Goal: Obtain resource: Download file/media

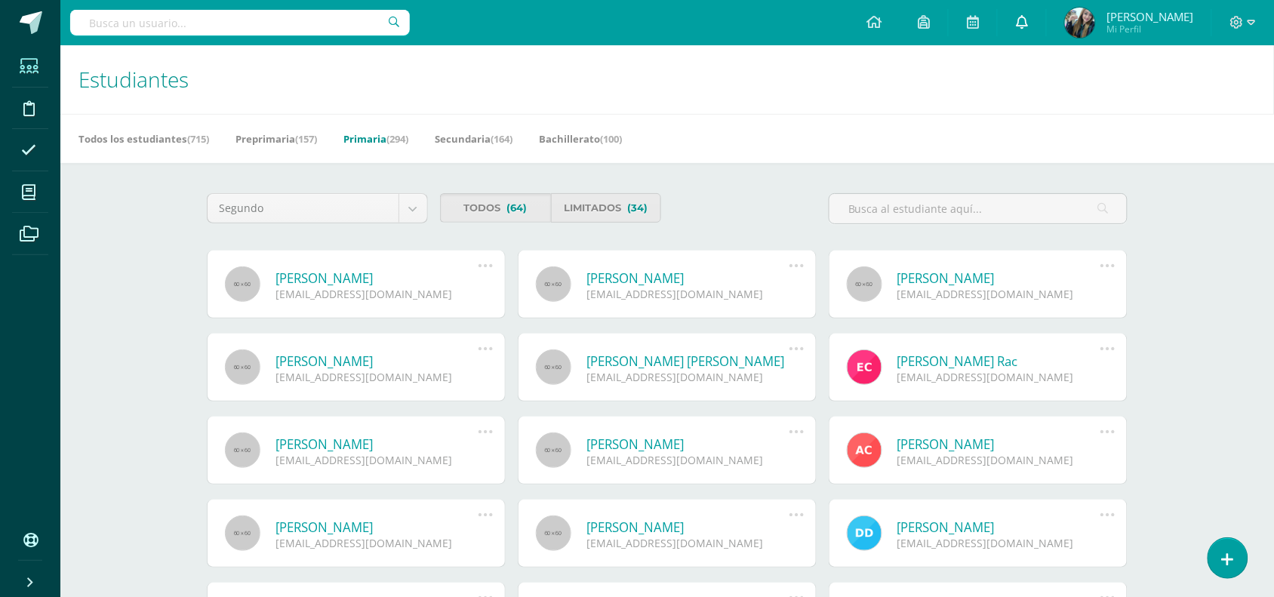
click at [1032, 21] on link at bounding box center [1022, 22] width 48 height 45
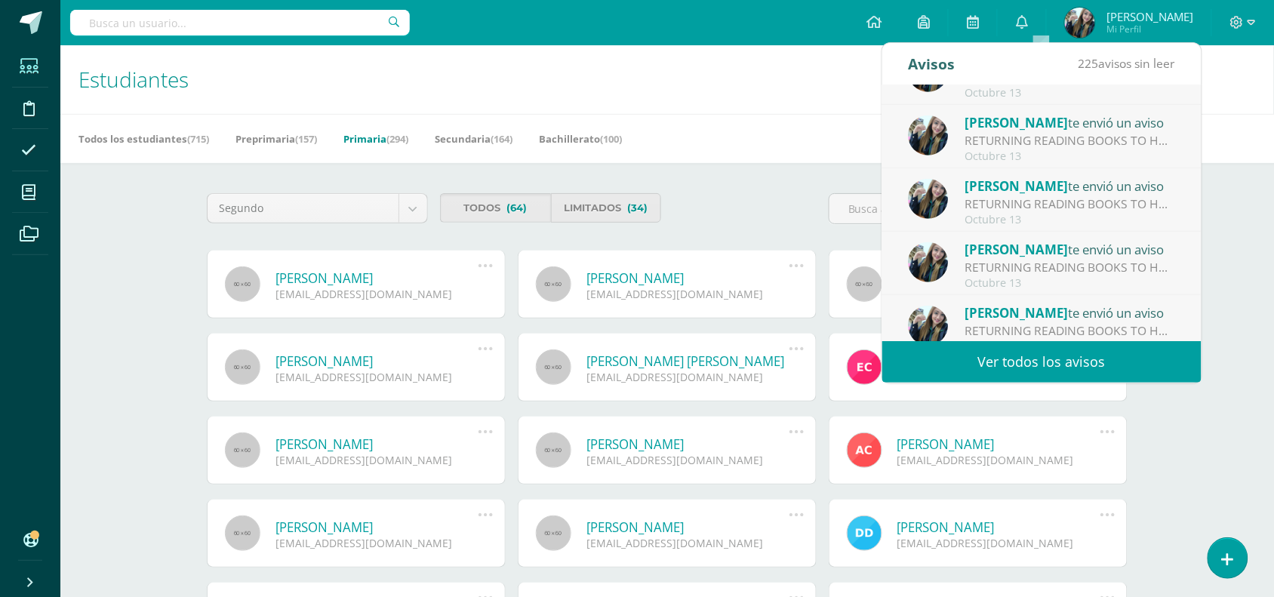
scroll to position [251, 0]
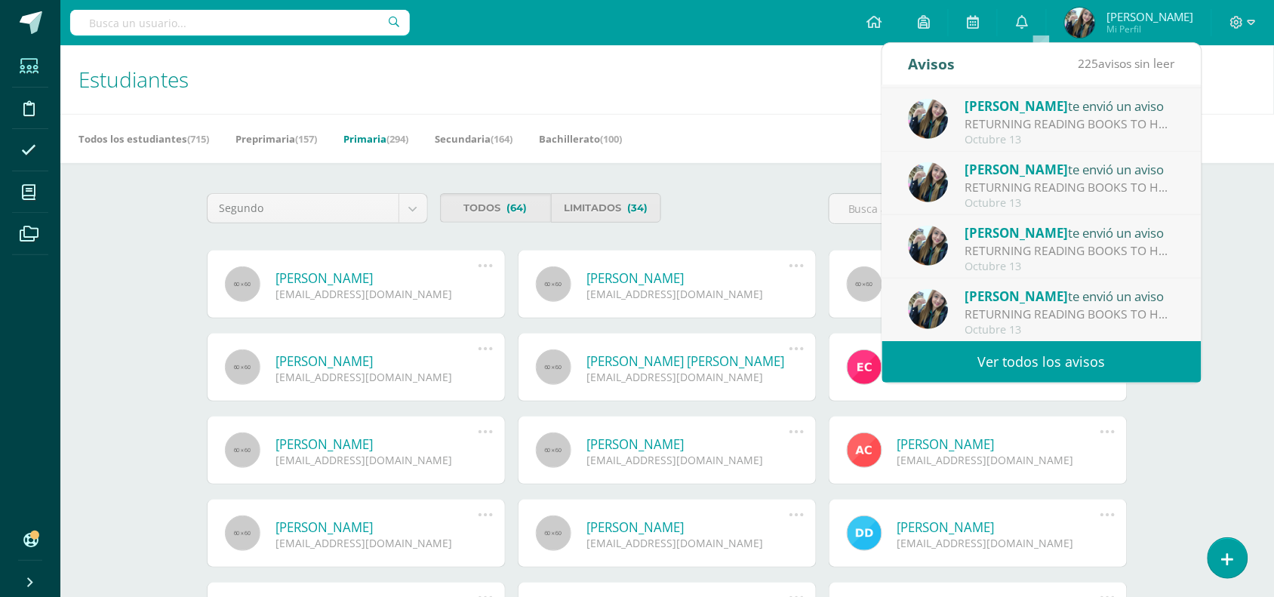
click at [1089, 367] on link "Ver todos los avisos" at bounding box center [1041, 362] width 319 height 42
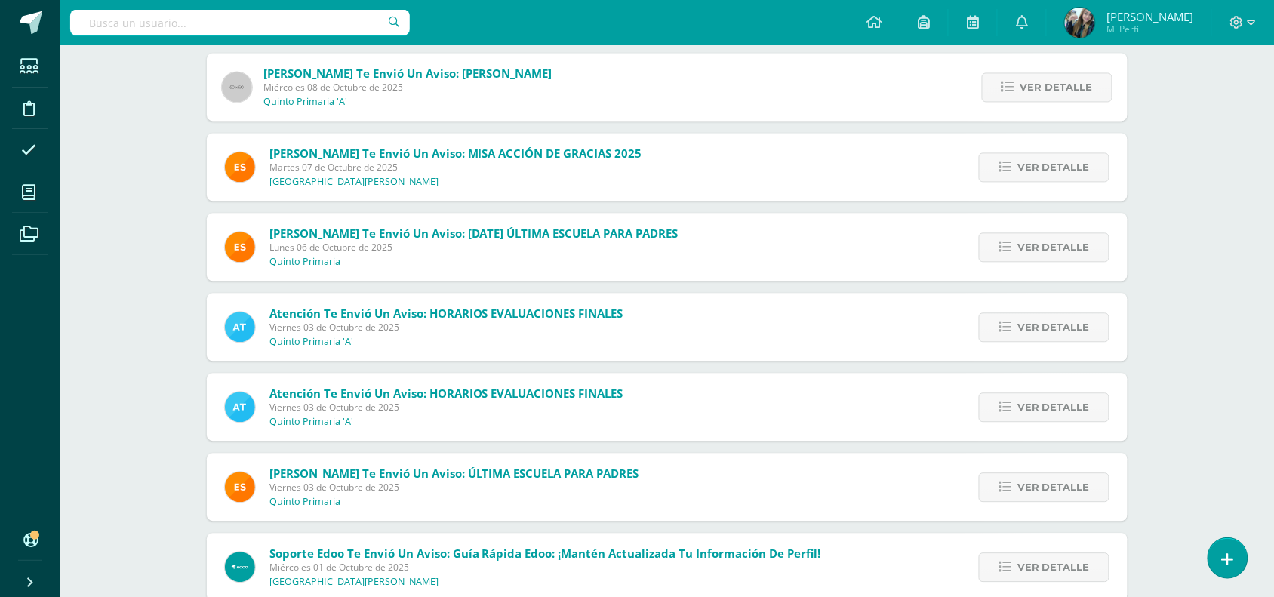
scroll to position [909, 0]
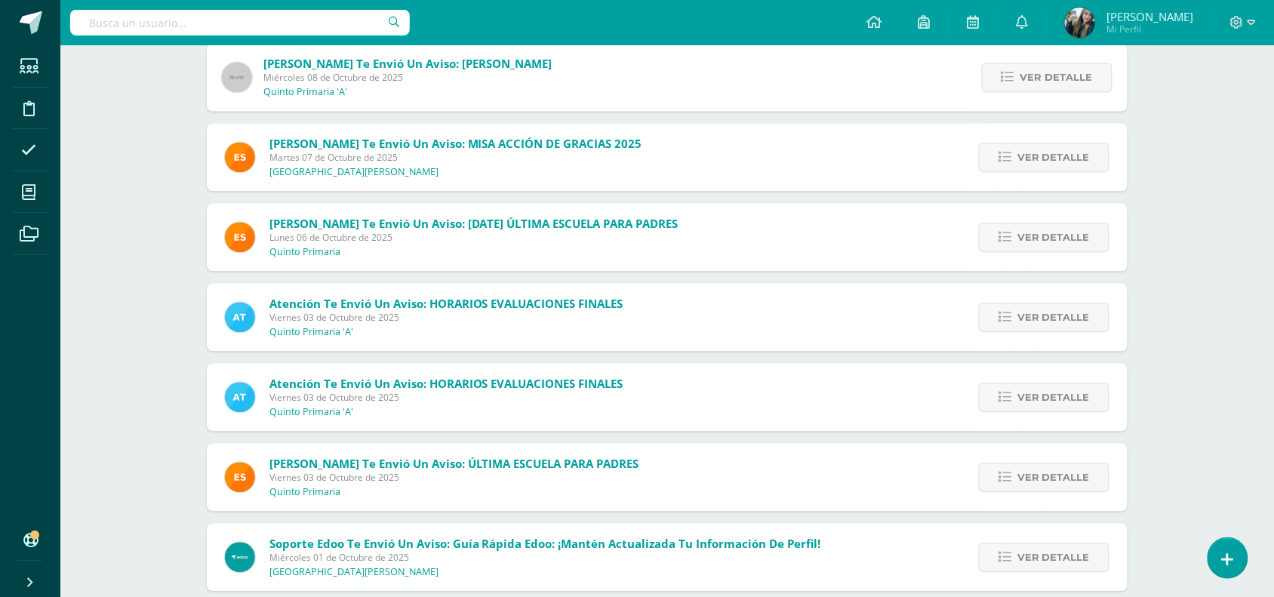
click at [472, 313] on span "Viernes 03 de Octubre de 2025" at bounding box center [446, 317] width 354 height 13
click at [459, 385] on span "Atención te envió un aviso: HORARIOS EVALUACIONES FINALES" at bounding box center [446, 383] width 354 height 15
click at [1031, 407] on span "Ver detalle" at bounding box center [1053, 397] width 72 height 28
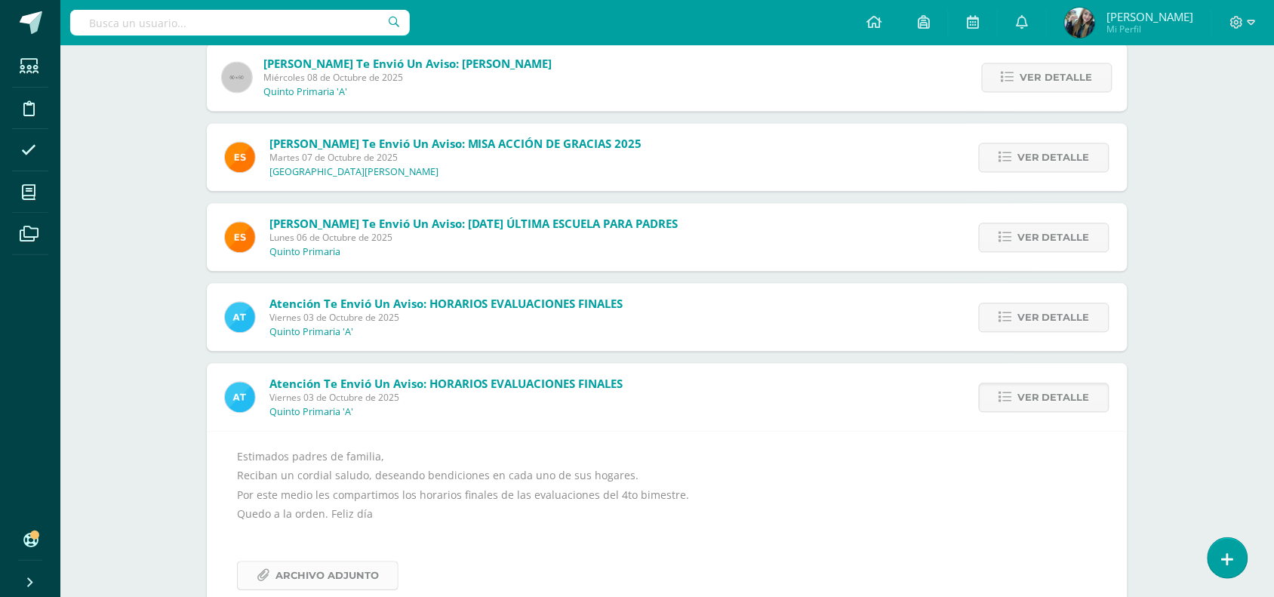
click at [337, 583] on span "Archivo Adjunto" at bounding box center [326, 575] width 103 height 28
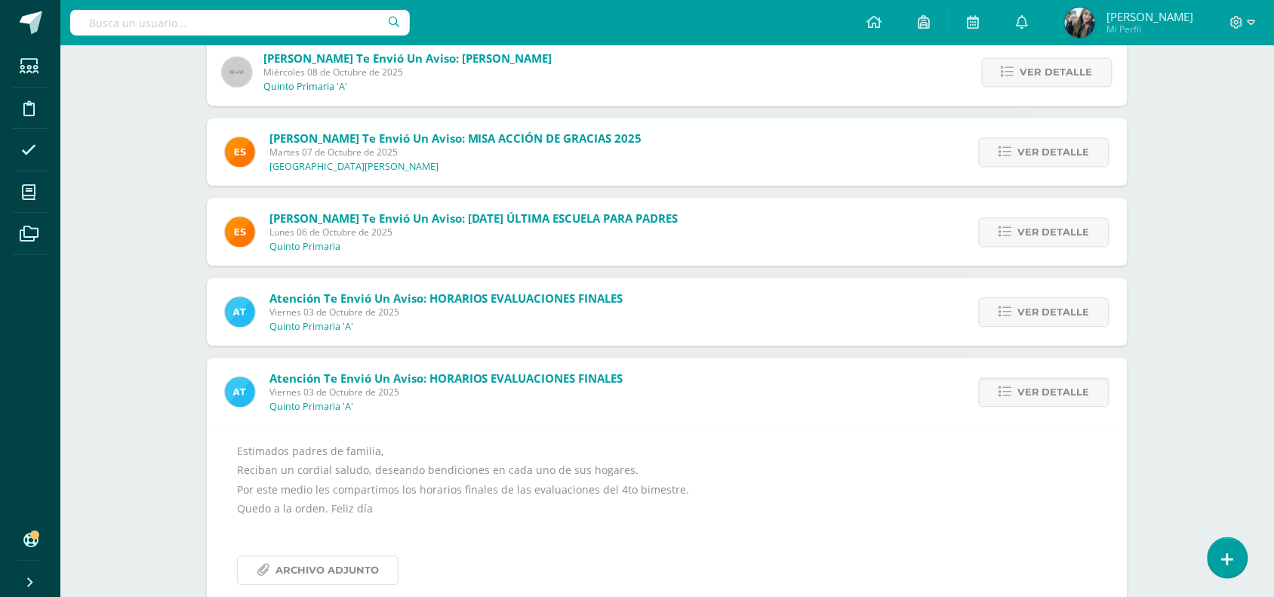
scroll to position [919, 0]
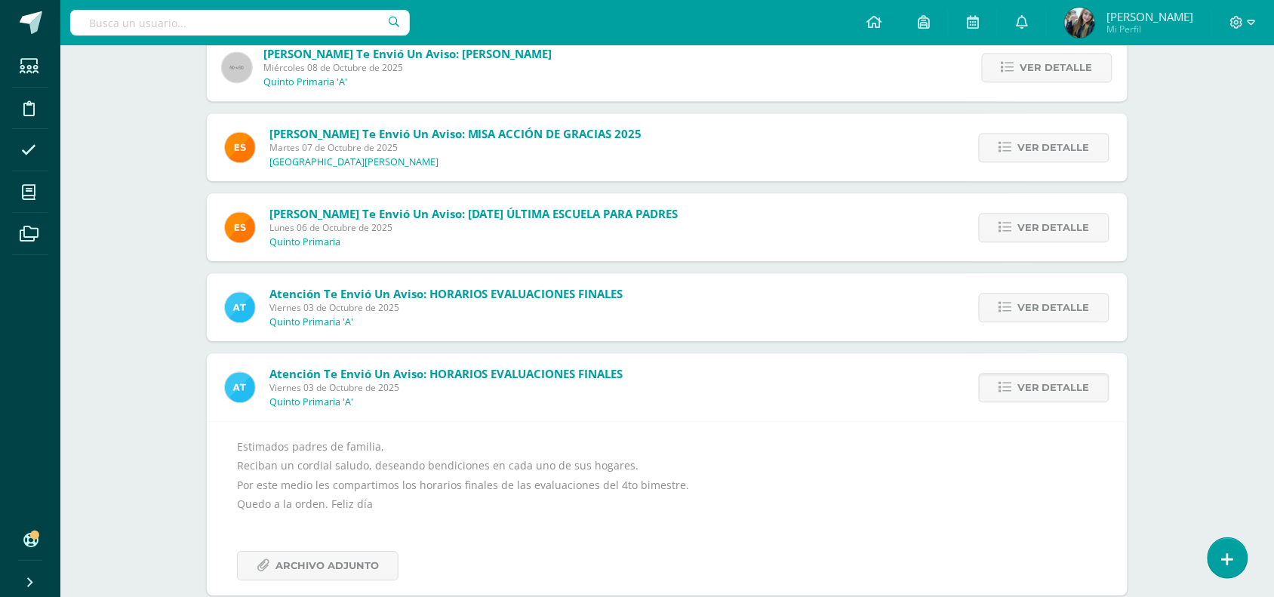
click at [447, 296] on span "Atención te envió un aviso: HORARIOS EVALUACIONES FINALES" at bounding box center [446, 293] width 354 height 15
click at [493, 294] on span "Atención te envió un aviso: HORARIOS EVALUACIONES FINALES" at bounding box center [446, 293] width 354 height 15
click at [1065, 300] on span "Ver detalle" at bounding box center [1053, 308] width 72 height 28
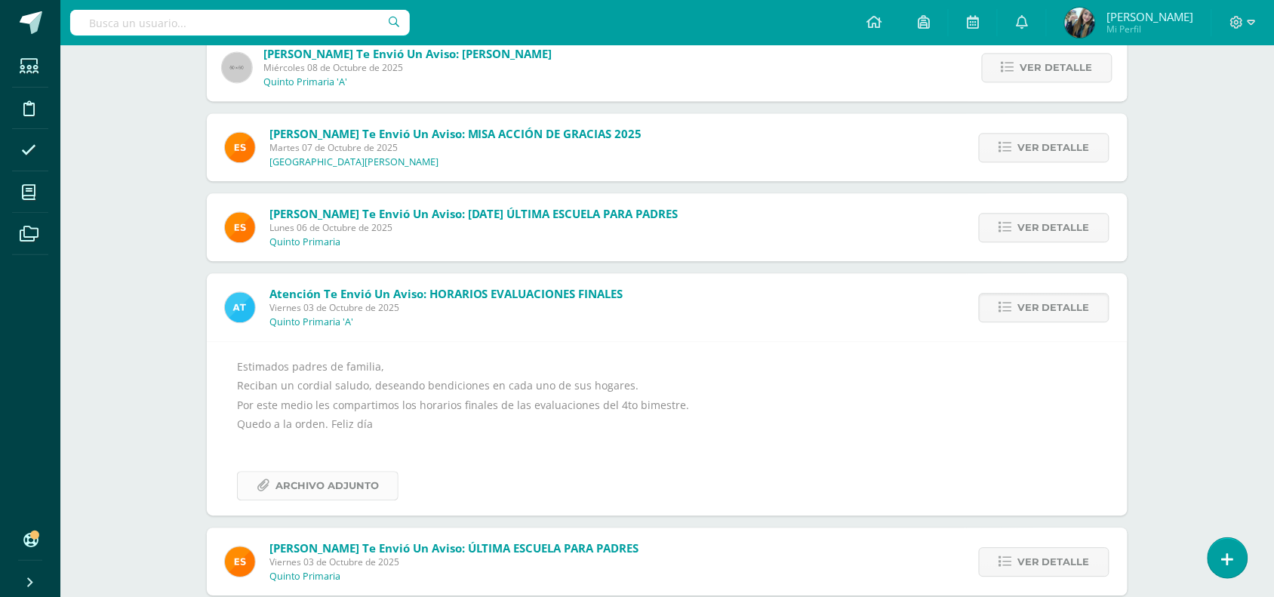
click at [344, 472] on span "Archivo Adjunto" at bounding box center [326, 486] width 103 height 28
click at [1046, 12] on link at bounding box center [1022, 22] width 48 height 45
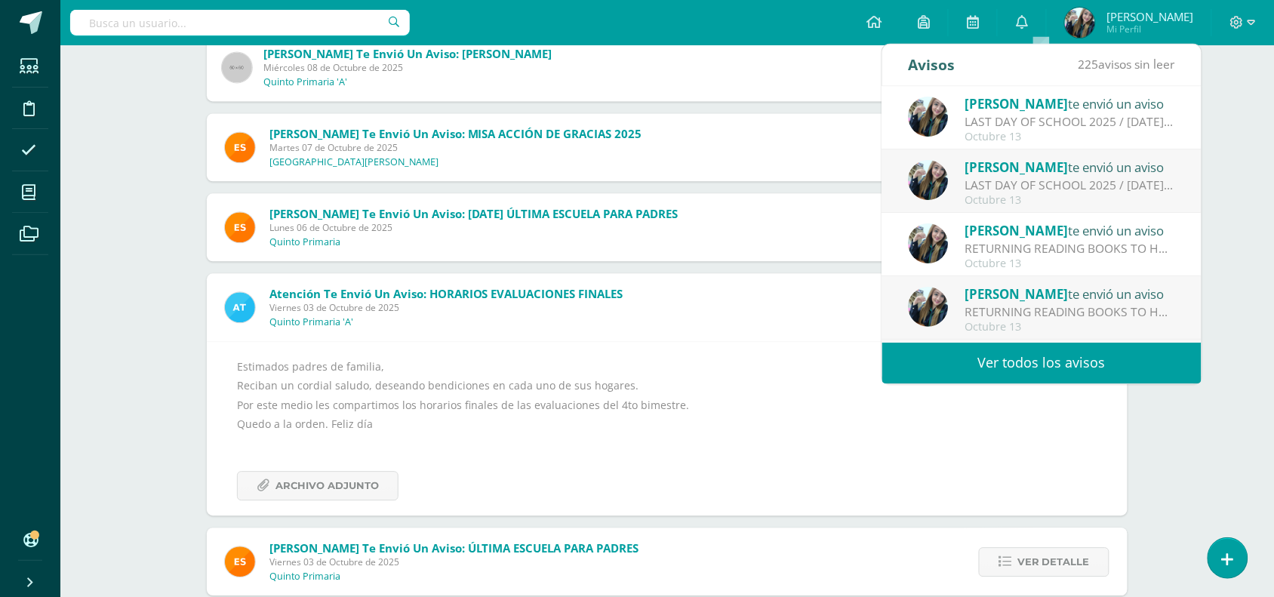
scroll to position [251, 0]
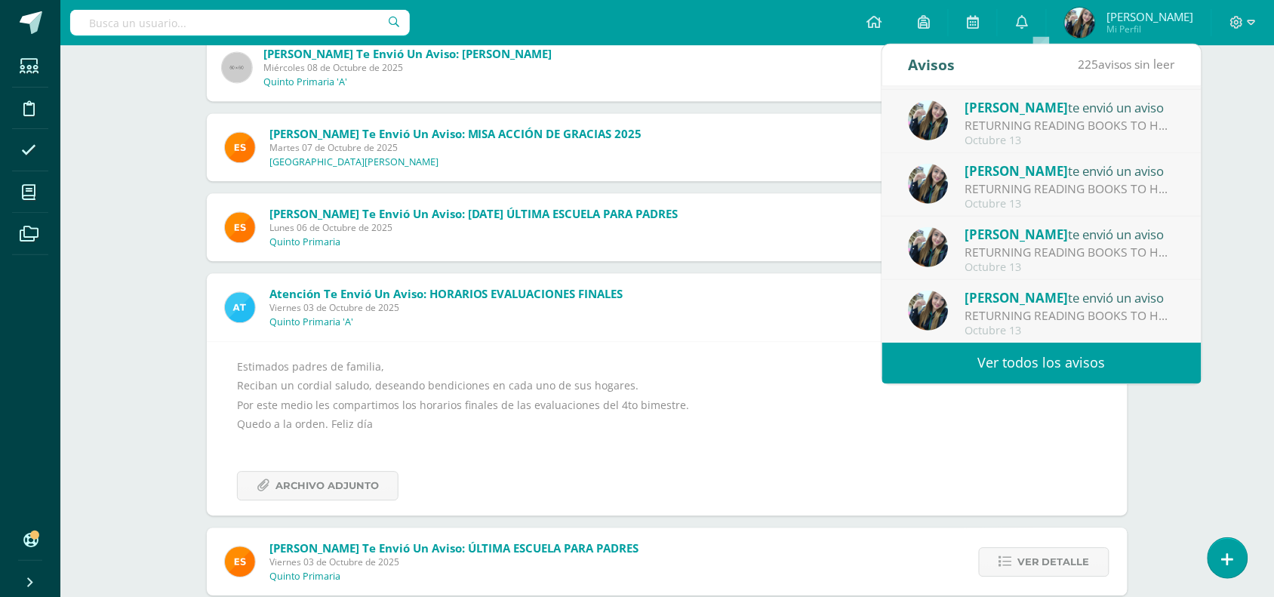
click at [1032, 364] on link "Ver todos los avisos" at bounding box center [1041, 363] width 319 height 42
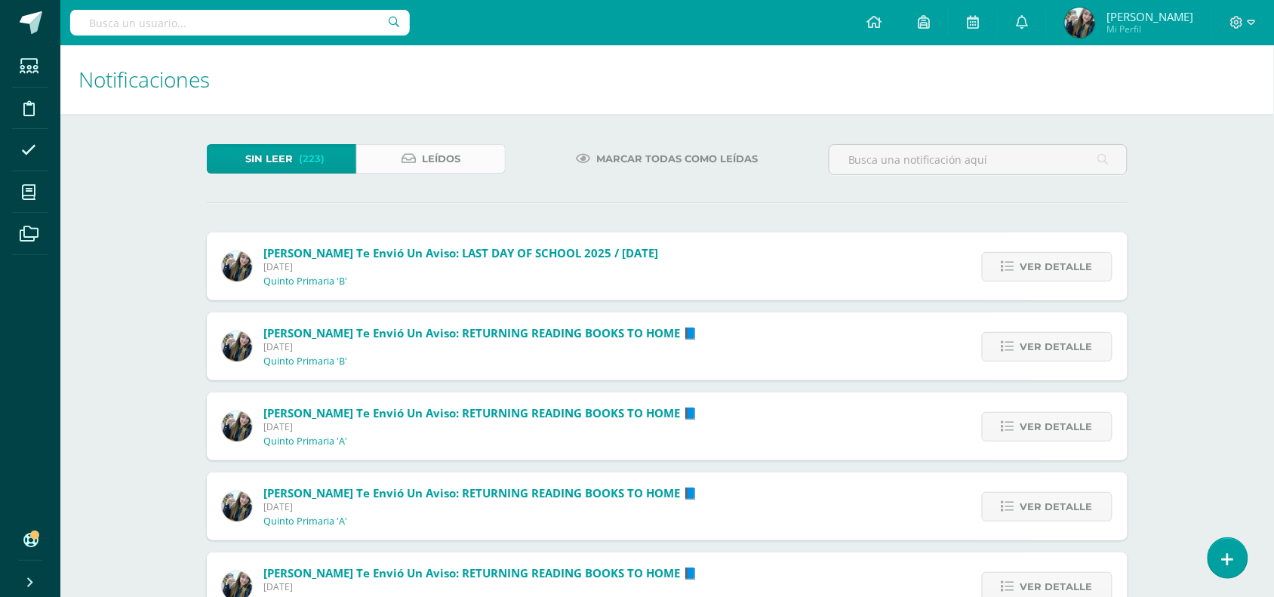
click at [400, 153] on link "Leídos" at bounding box center [430, 158] width 149 height 29
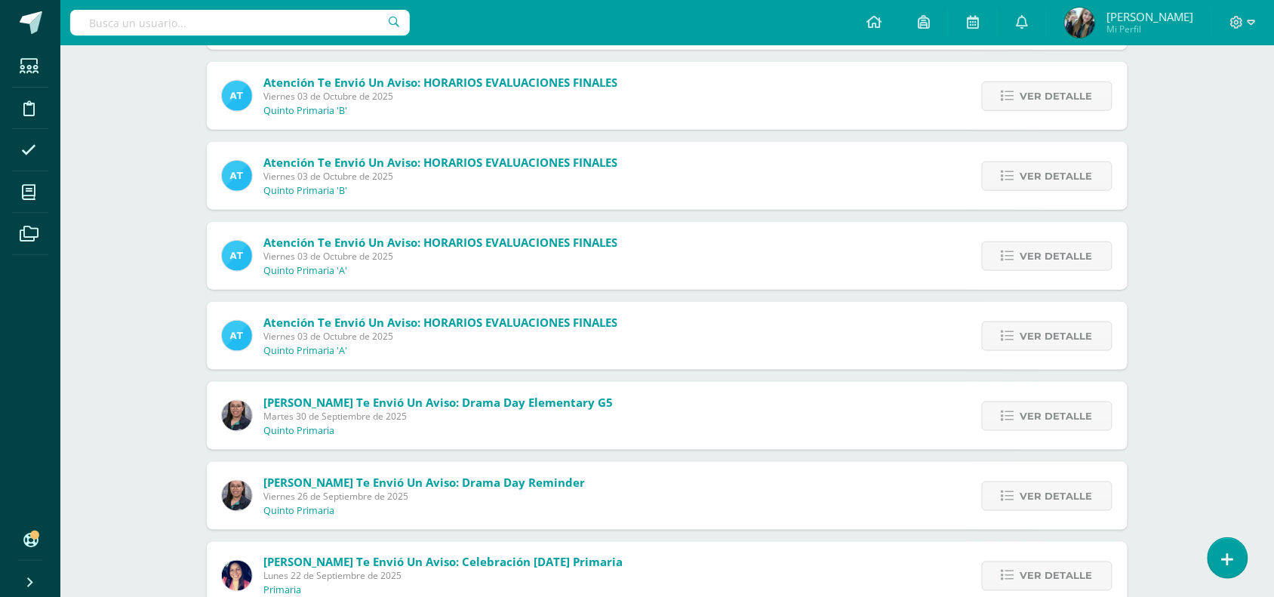
scroll to position [324, 0]
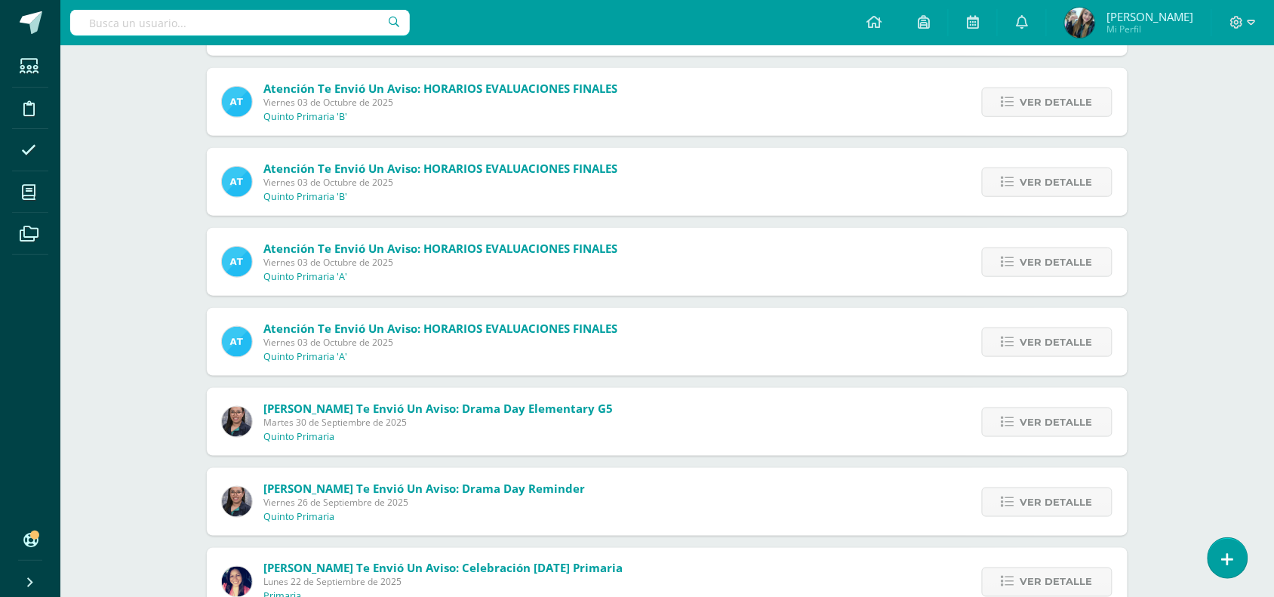
click at [469, 183] on span "Viernes 03 de Octubre de 2025" at bounding box center [440, 182] width 354 height 13
click at [1038, 196] on link "Ver detalle" at bounding box center [1047, 182] width 131 height 29
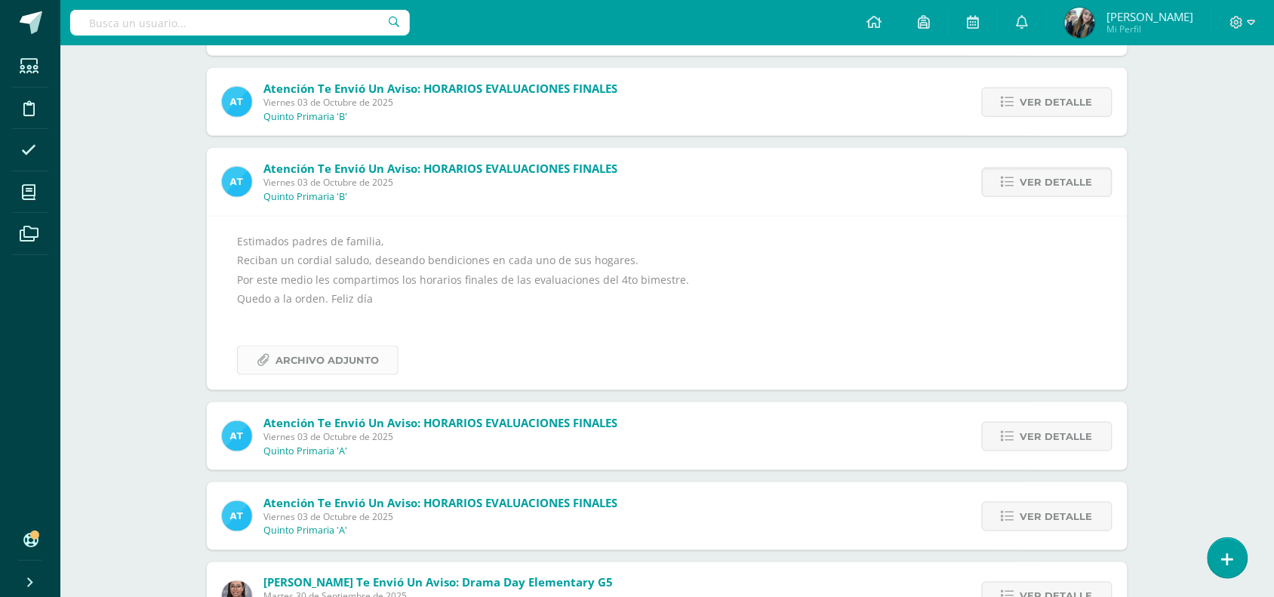
click at [336, 357] on span "Archivo Adjunto" at bounding box center [326, 360] width 103 height 28
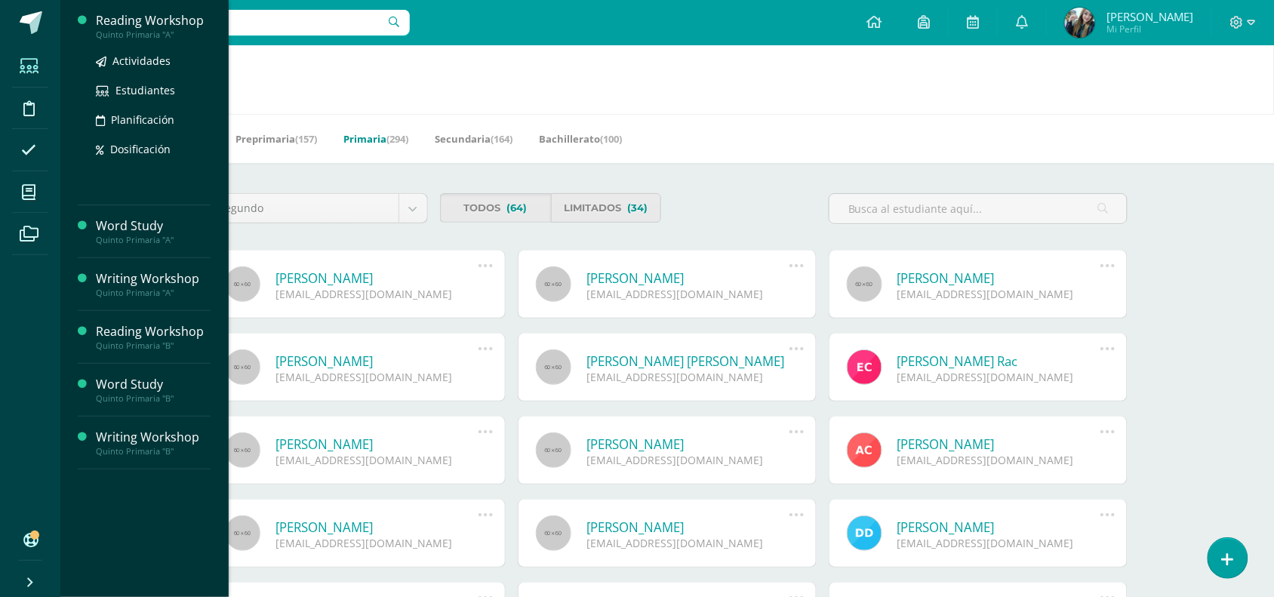
click at [143, 36] on div "Quinto Primaria "A"" at bounding box center [153, 34] width 115 height 11
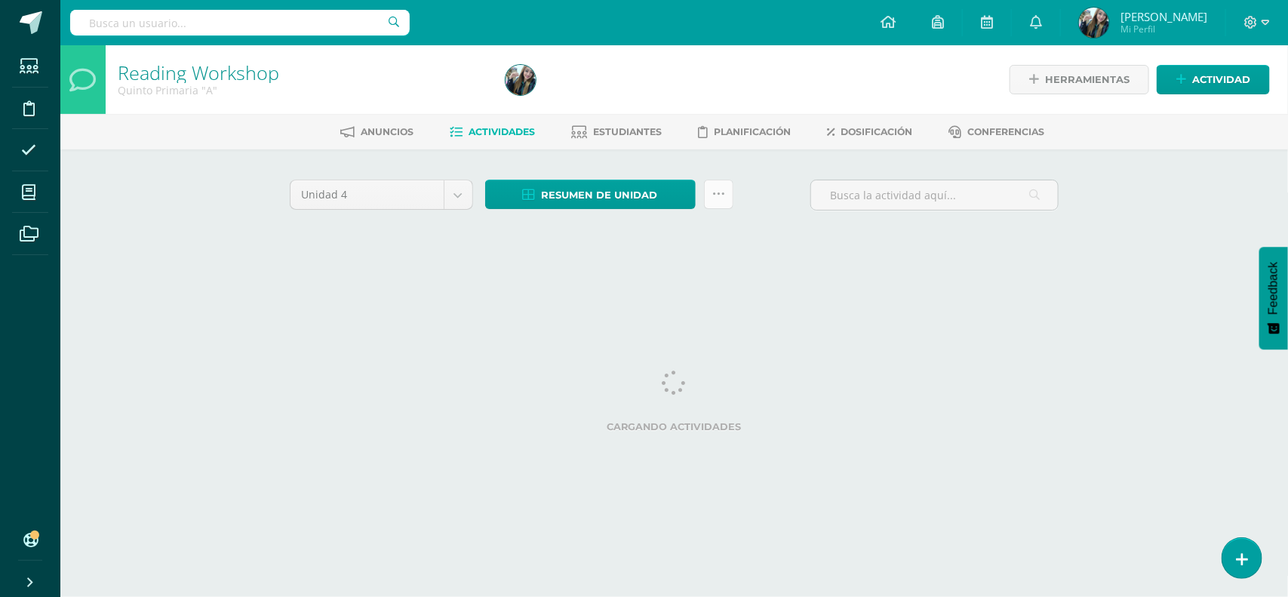
click at [709, 201] on link at bounding box center [718, 194] width 29 height 29
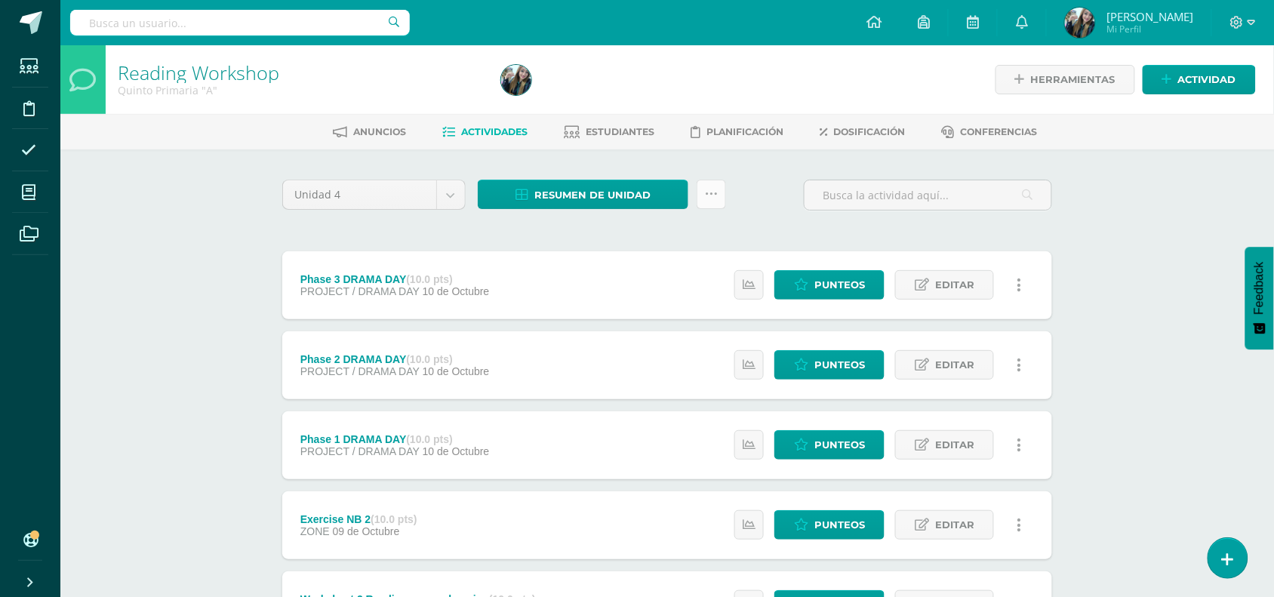
click at [722, 189] on link at bounding box center [710, 194] width 29 height 29
click at [717, 195] on icon at bounding box center [711, 194] width 13 height 13
click at [650, 201] on span "Resumen de unidad" at bounding box center [592, 195] width 116 height 28
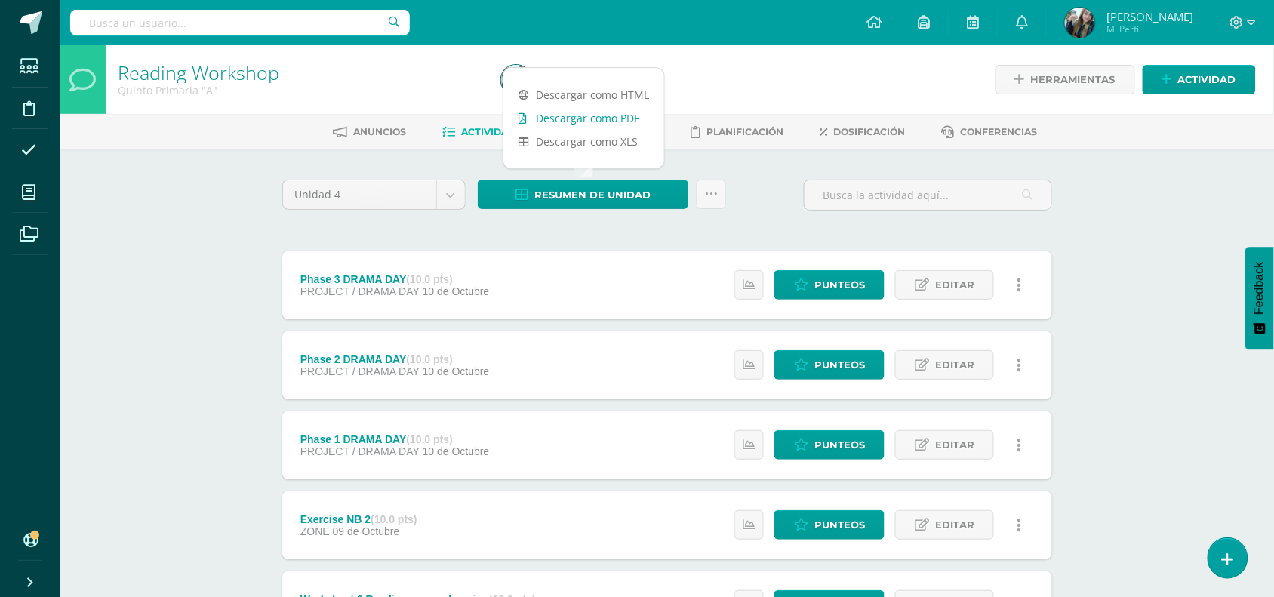
click at [626, 119] on link "Descargar como PDF" at bounding box center [583, 117] width 161 height 23
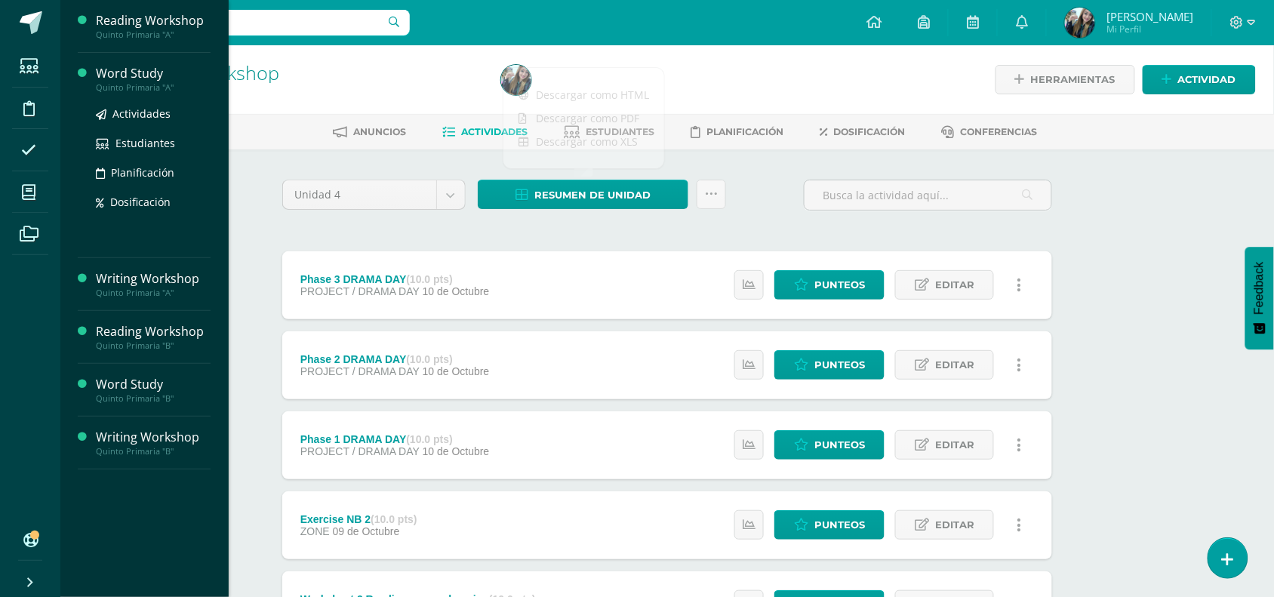
click at [153, 78] on div "Word Study" at bounding box center [153, 73] width 115 height 17
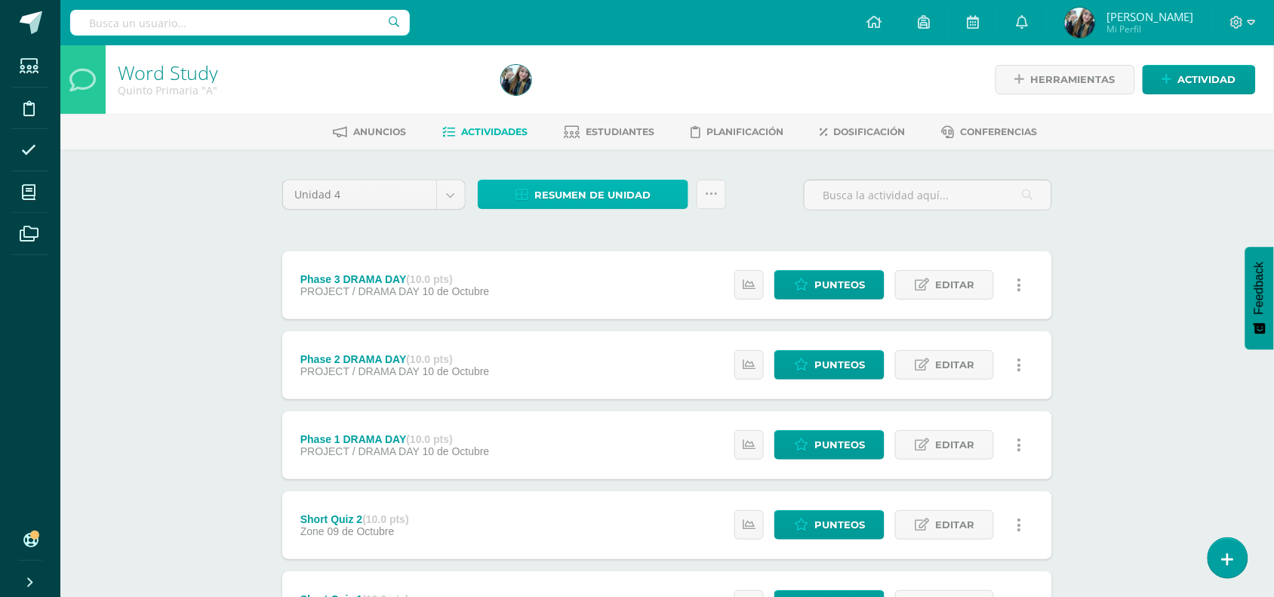
click at [658, 193] on link "Resumen de unidad" at bounding box center [583, 194] width 211 height 29
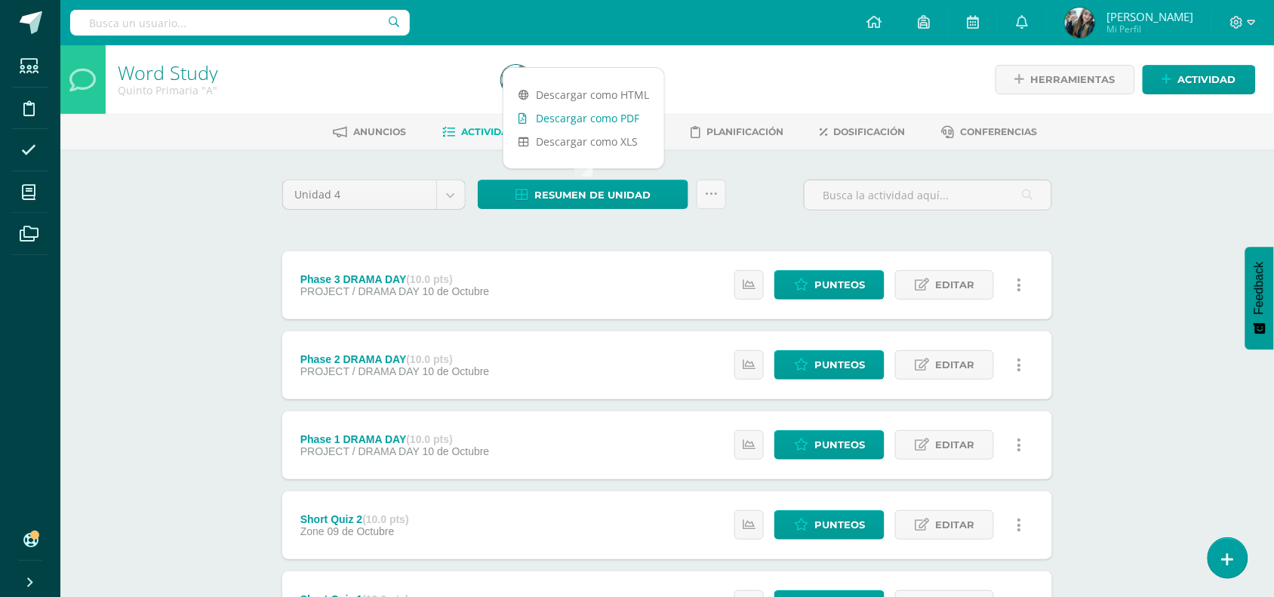
click at [613, 113] on link "Descargar como PDF" at bounding box center [583, 117] width 161 height 23
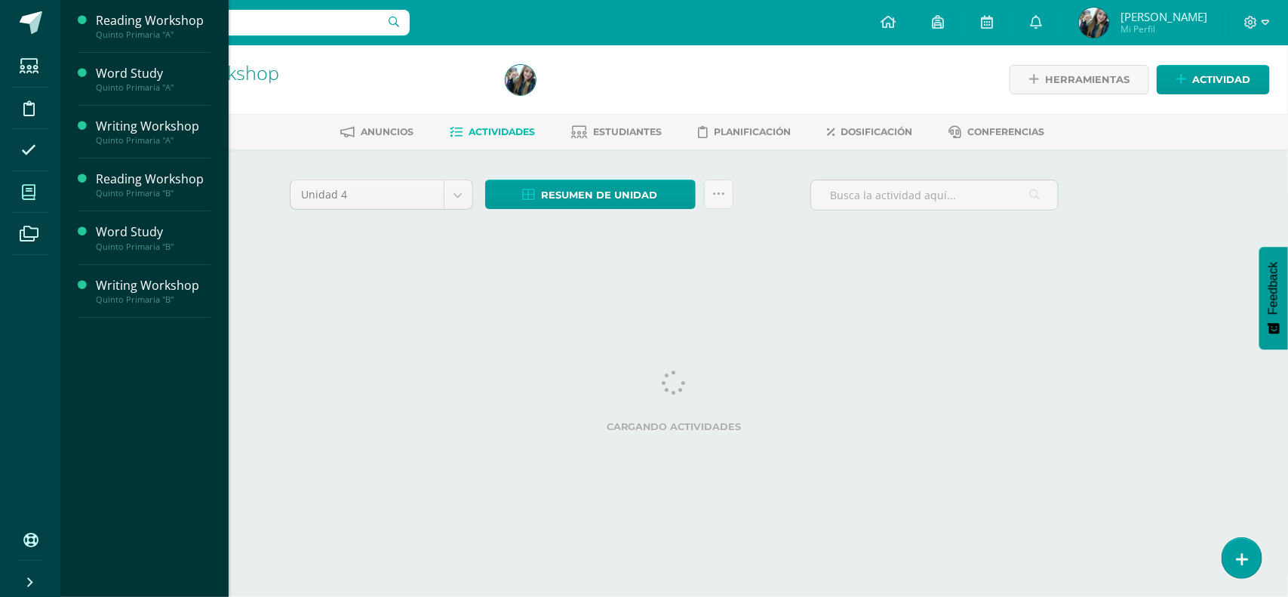
click at [38, 190] on span at bounding box center [29, 192] width 34 height 34
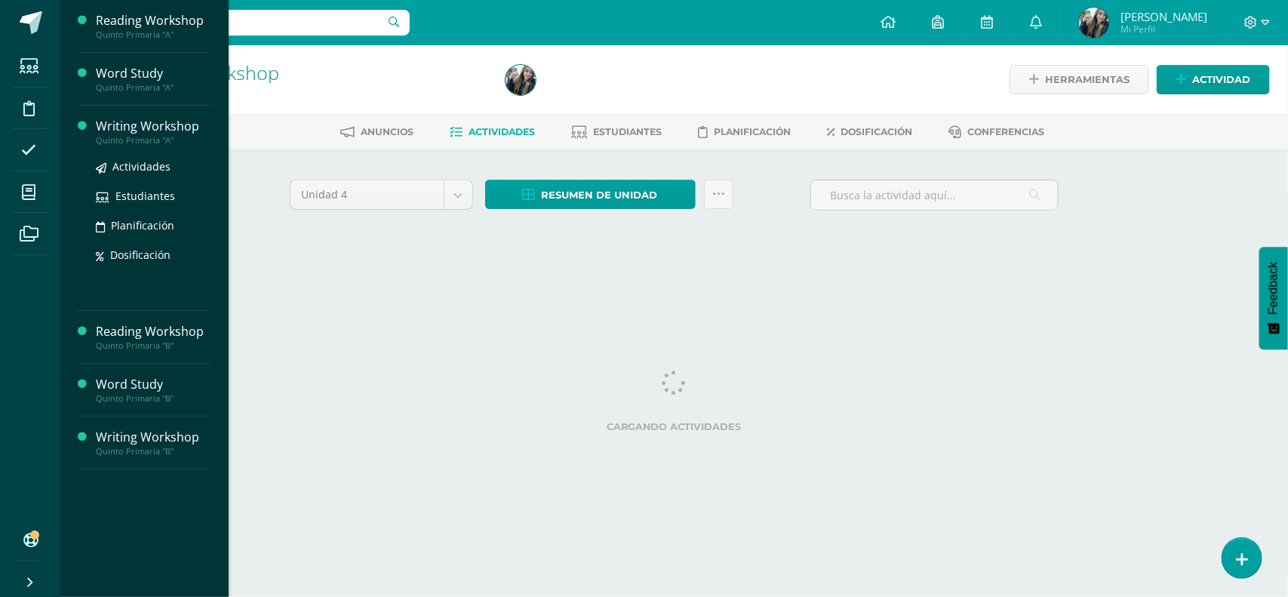
click at [149, 121] on div "Writing Workshop" at bounding box center [153, 126] width 115 height 17
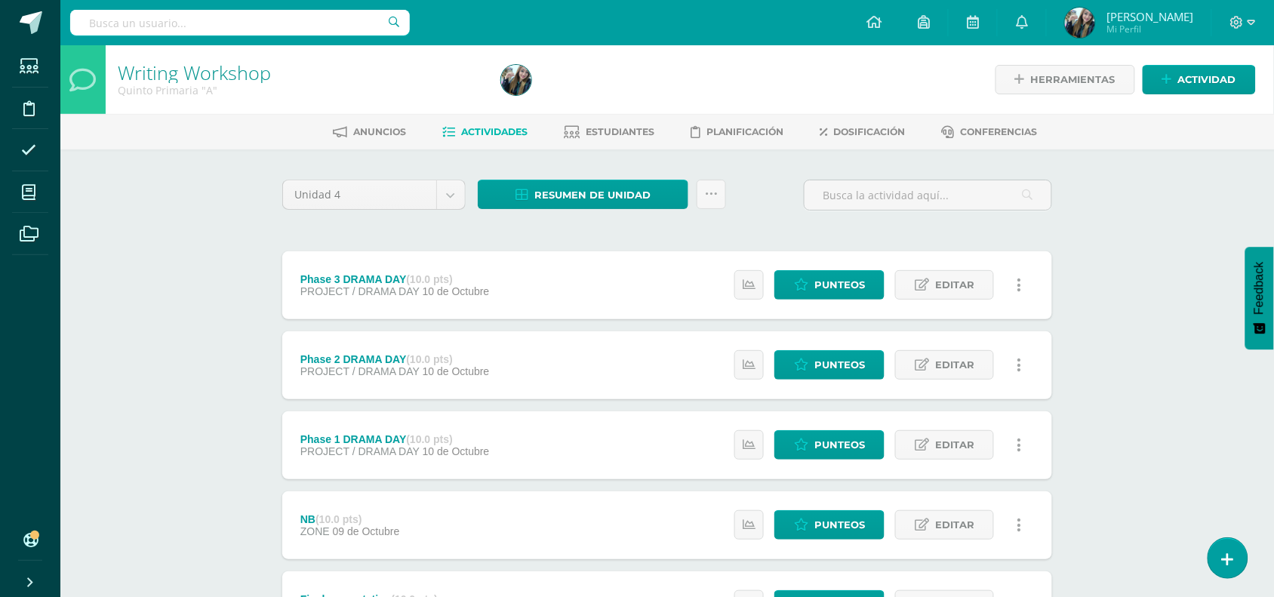
click at [636, 208] on div "Resumen de unidad Descargar como HTML Descargar como PDF Descargar como XLS Sub…" at bounding box center [602, 201] width 260 height 43
click at [636, 202] on span "Resumen de unidad" at bounding box center [592, 195] width 116 height 28
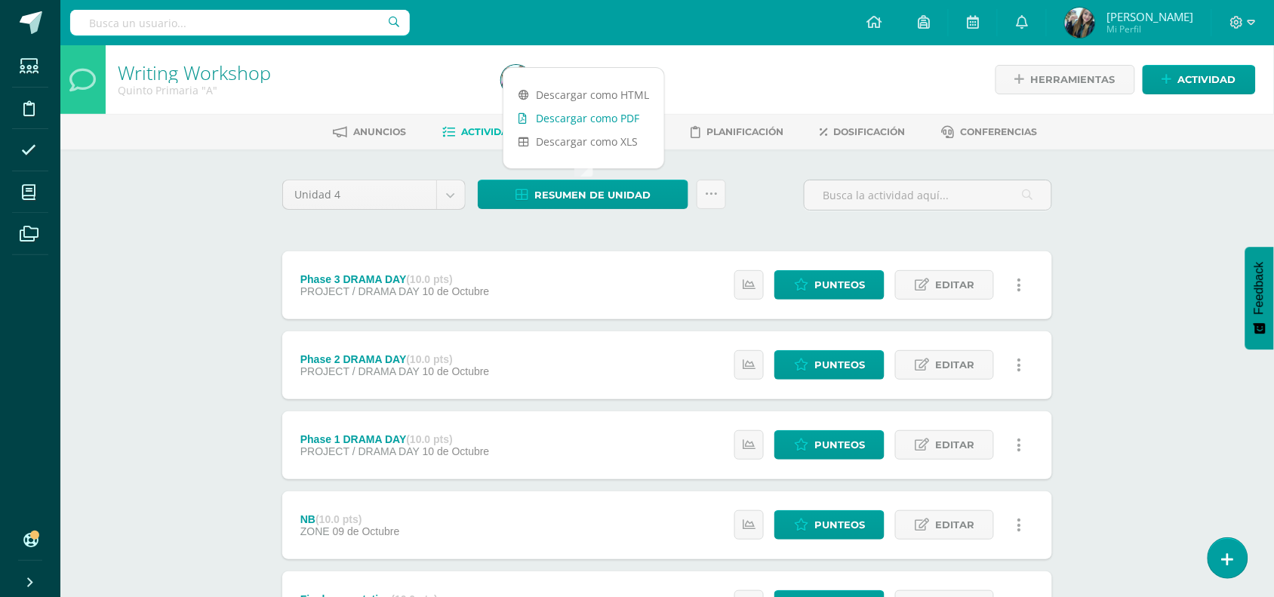
click at [632, 115] on link "Descargar como PDF" at bounding box center [583, 117] width 161 height 23
click at [672, 66] on div at bounding box center [689, 79] width 389 height 69
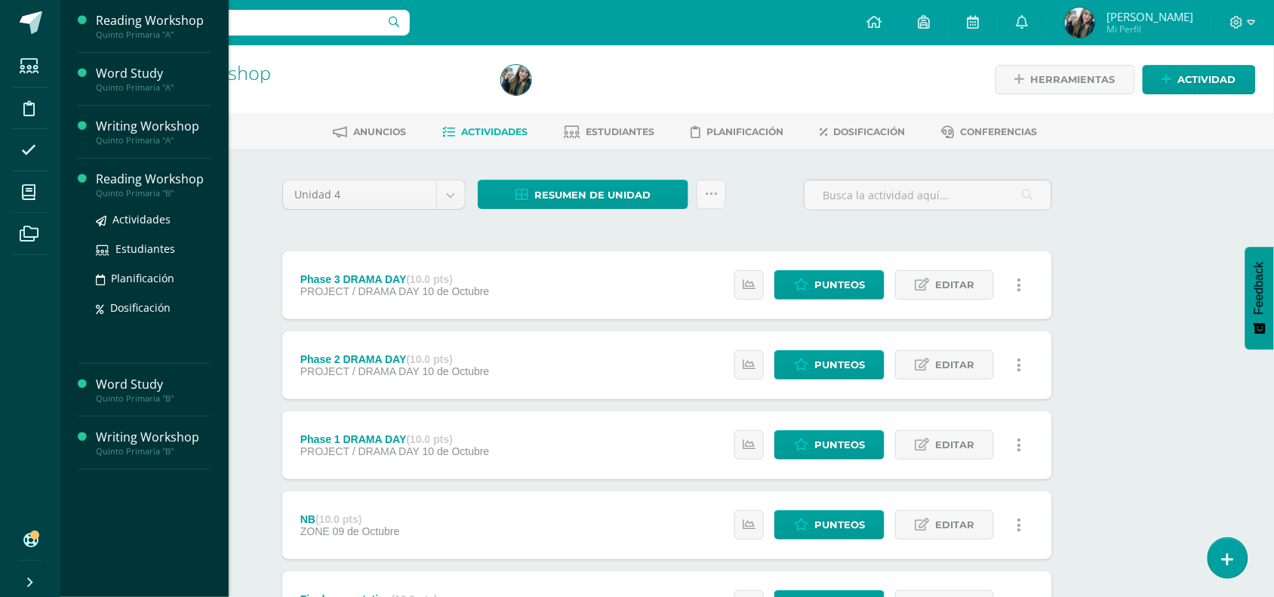
click at [152, 190] on div "Quinto Primaria "B"" at bounding box center [153, 193] width 115 height 11
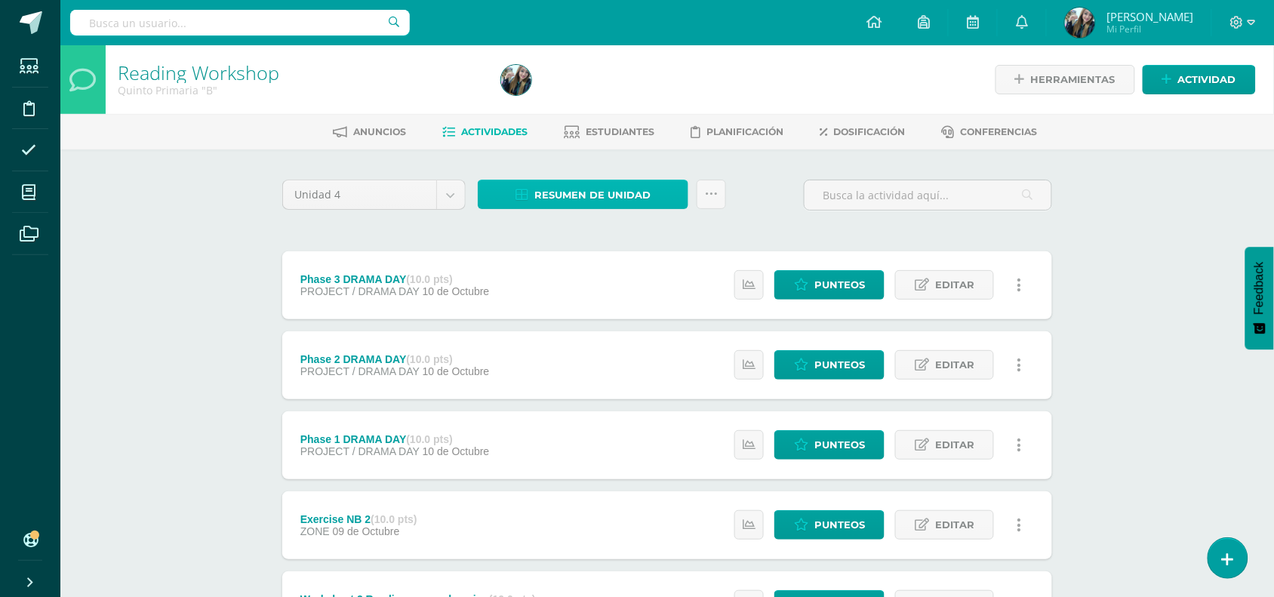
click at [534, 190] on span "Resumen de unidad" at bounding box center [592, 195] width 116 height 28
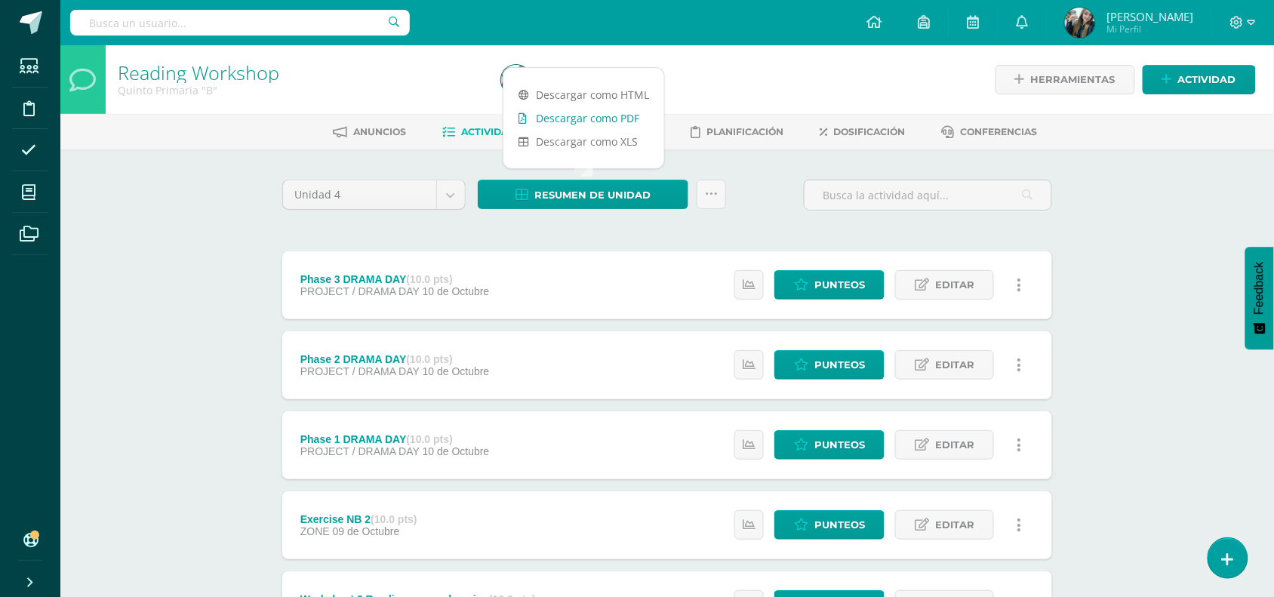
click at [558, 118] on link "Descargar como PDF" at bounding box center [583, 117] width 161 height 23
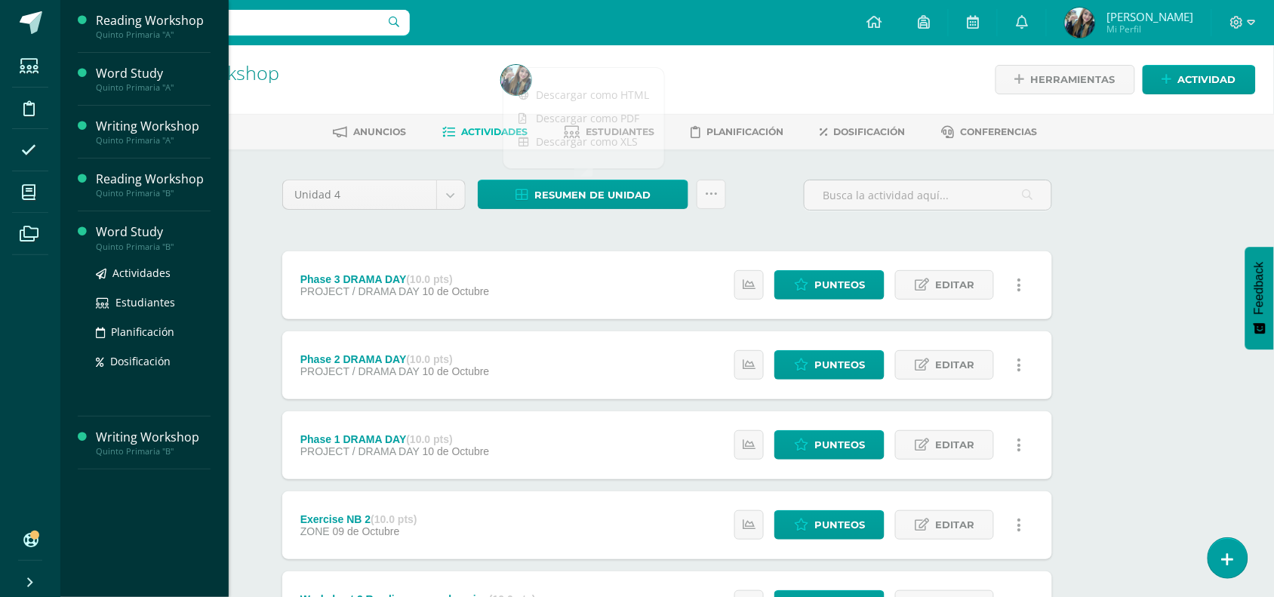
click at [138, 372] on div "Actividades Estudiantes Planificación Dosificación" at bounding box center [153, 328] width 115 height 152
click at [123, 238] on div "Word Study" at bounding box center [153, 231] width 115 height 17
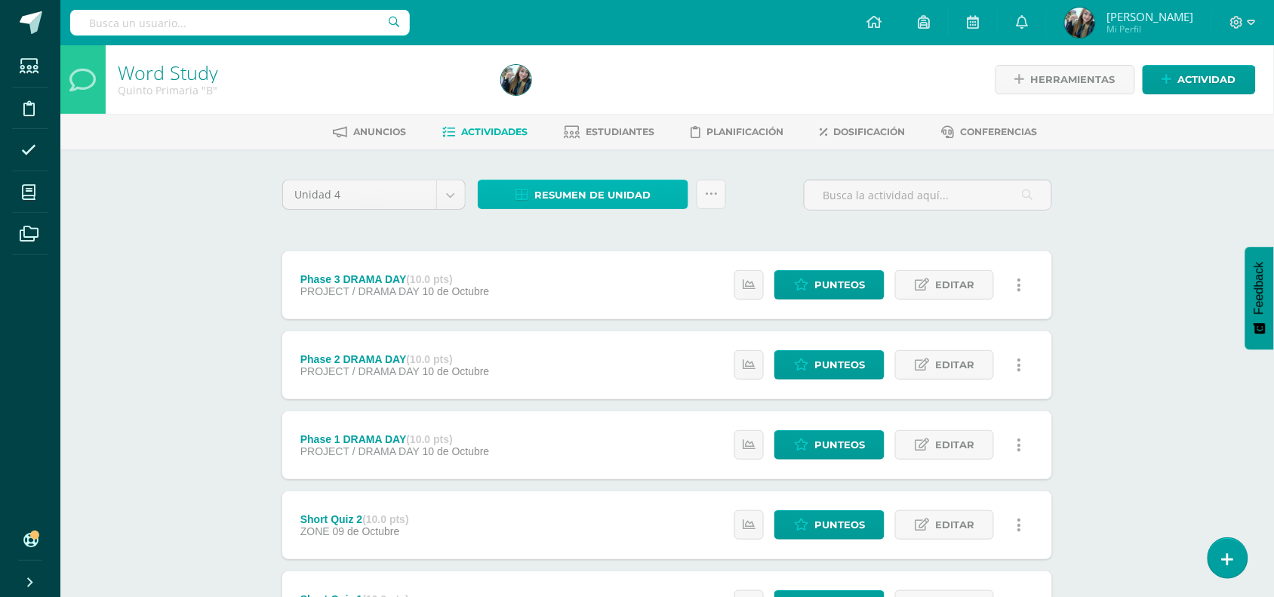
click at [576, 182] on span "Resumen de unidad" at bounding box center [592, 195] width 116 height 28
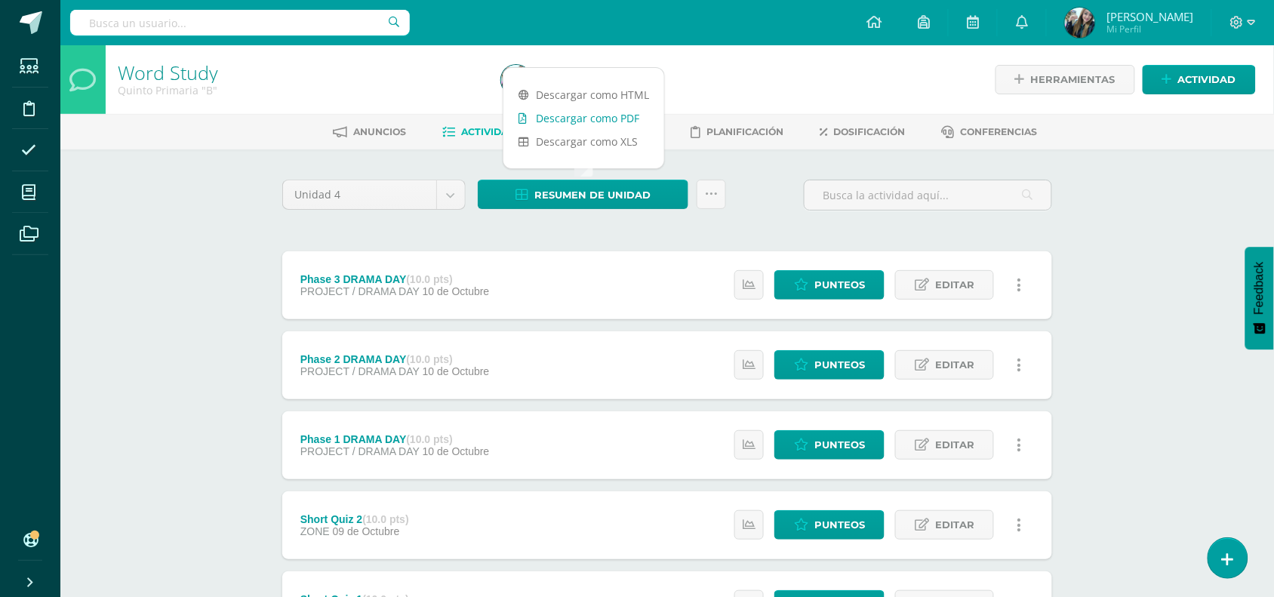
click at [577, 121] on link "Descargar como PDF" at bounding box center [583, 117] width 161 height 23
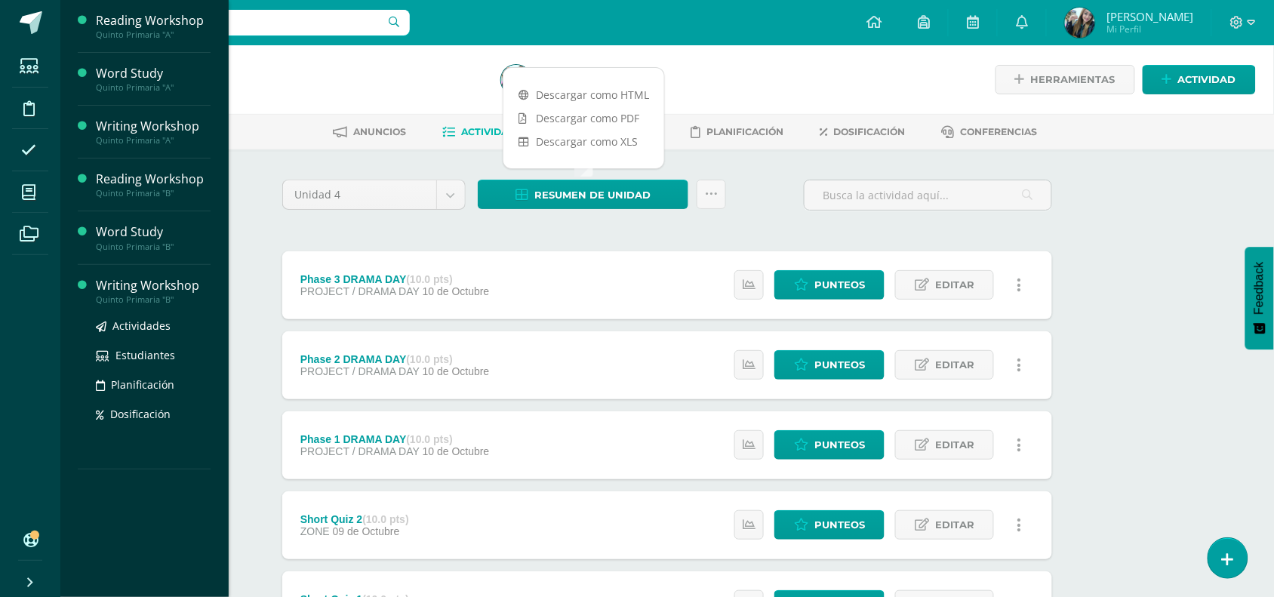
click at [140, 304] on div "Quinto Primaria "B"" at bounding box center [153, 299] width 115 height 11
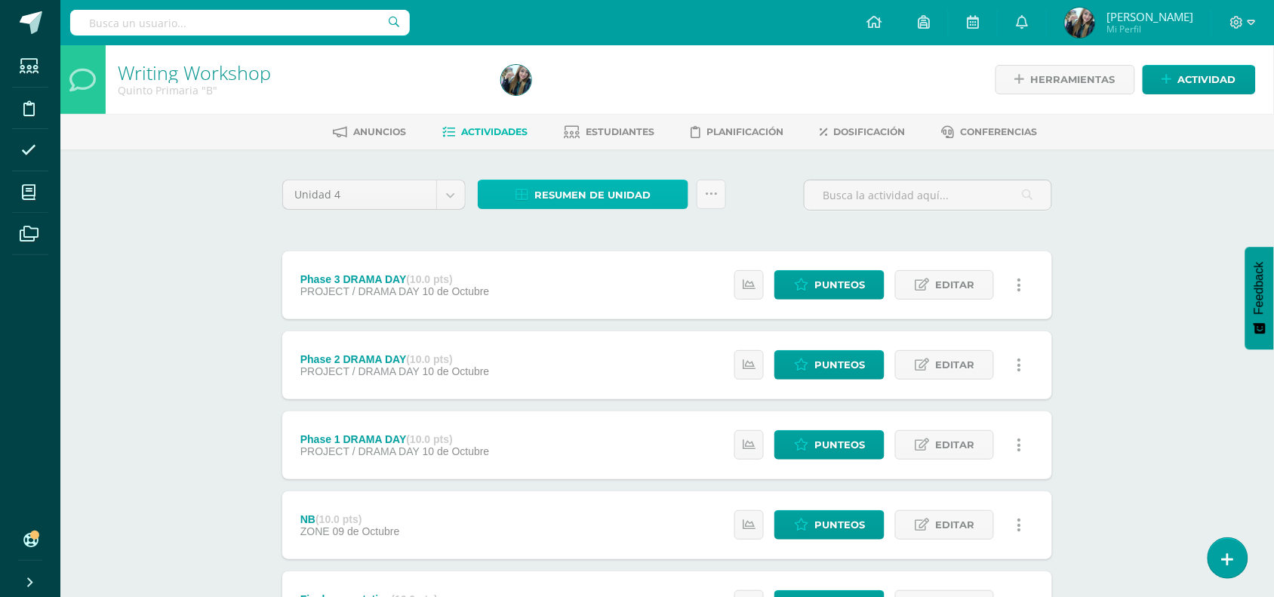
click at [653, 197] on link "Resumen de unidad" at bounding box center [583, 194] width 211 height 29
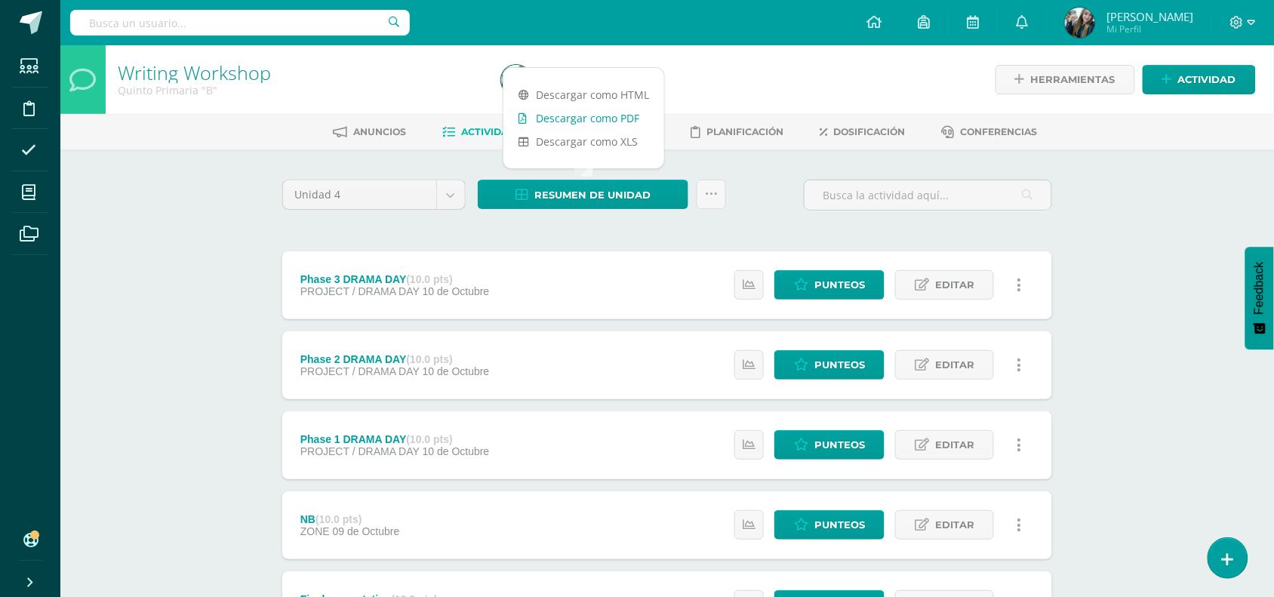
click at [624, 123] on link "Descargar como PDF" at bounding box center [583, 117] width 161 height 23
